Goal: Navigation & Orientation: Find specific page/section

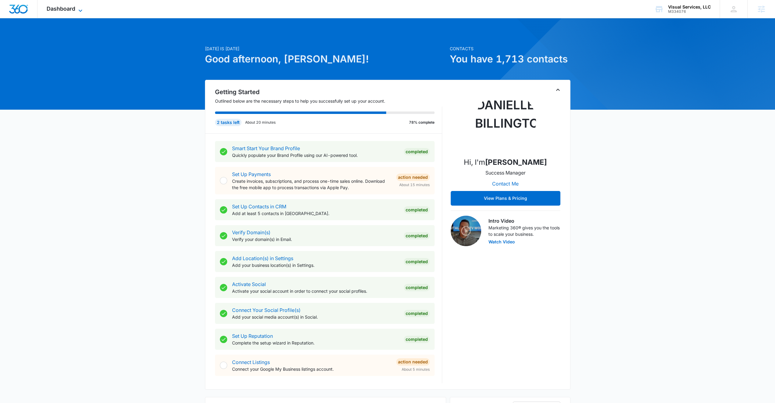
click at [72, 8] on span "Dashboard" at bounding box center [61, 8] width 29 height 6
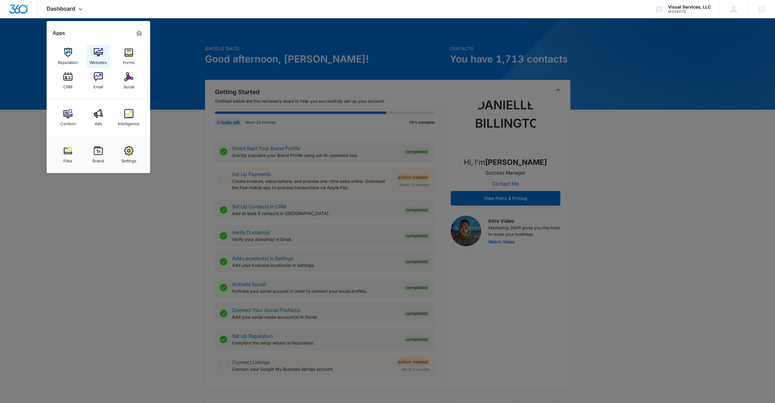
click at [94, 50] on img at bounding box center [98, 52] width 9 height 9
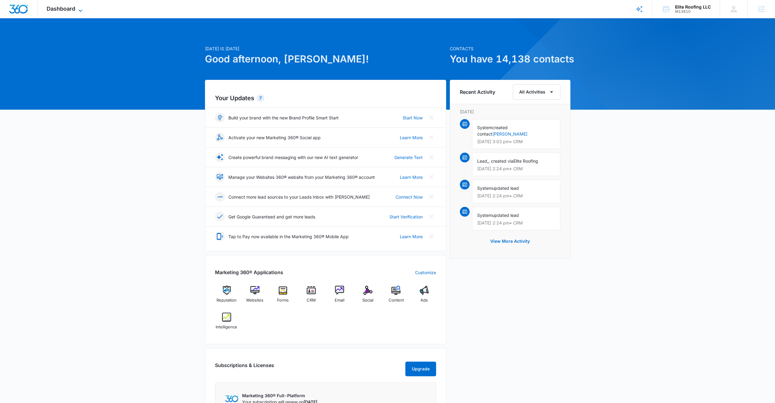
click at [80, 7] on icon at bounding box center [80, 10] width 7 height 7
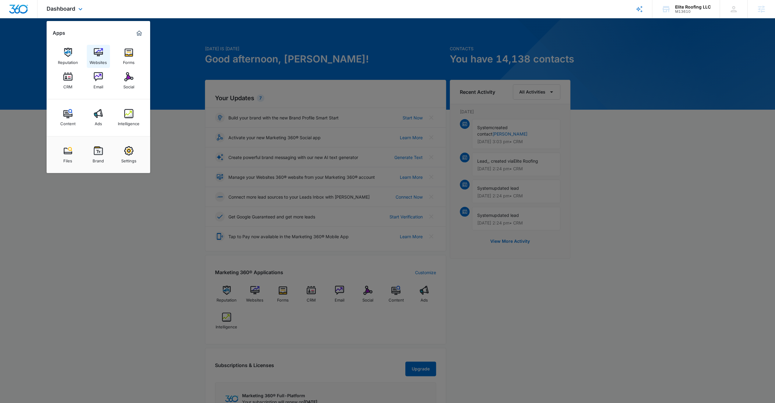
click at [96, 51] on img at bounding box center [98, 52] width 9 height 9
